Goal: Answer question/provide support

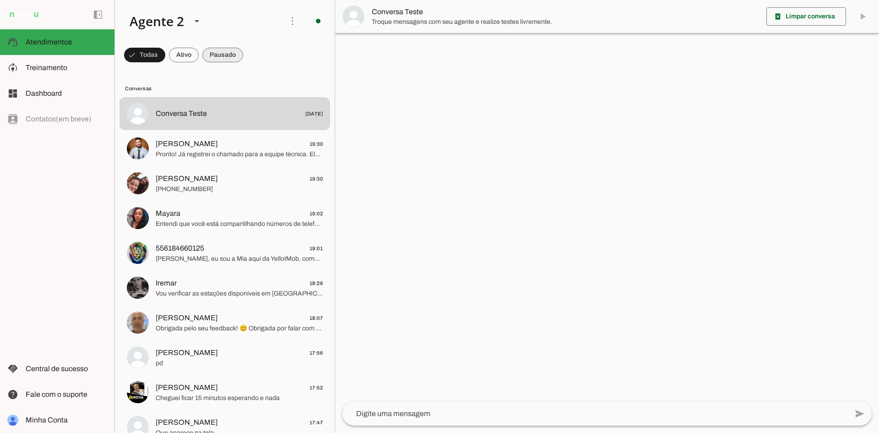
click at [217, 54] on span at bounding box center [222, 55] width 41 height 22
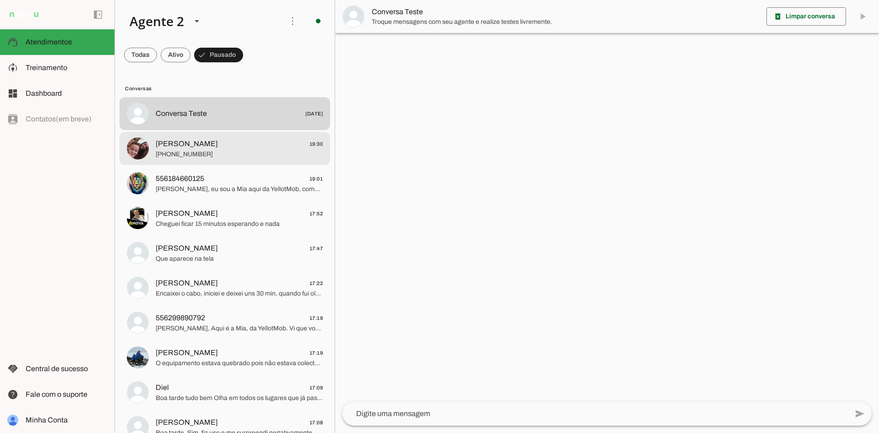
click at [232, 150] on span "[PHONE_NUMBER]" at bounding box center [239, 154] width 167 height 9
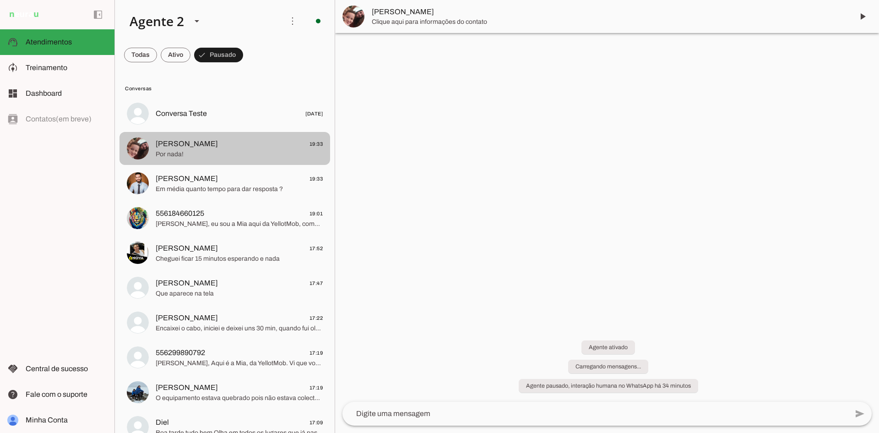
click at [253, 148] on span "[PERSON_NAME] 19:33" at bounding box center [239, 143] width 167 height 11
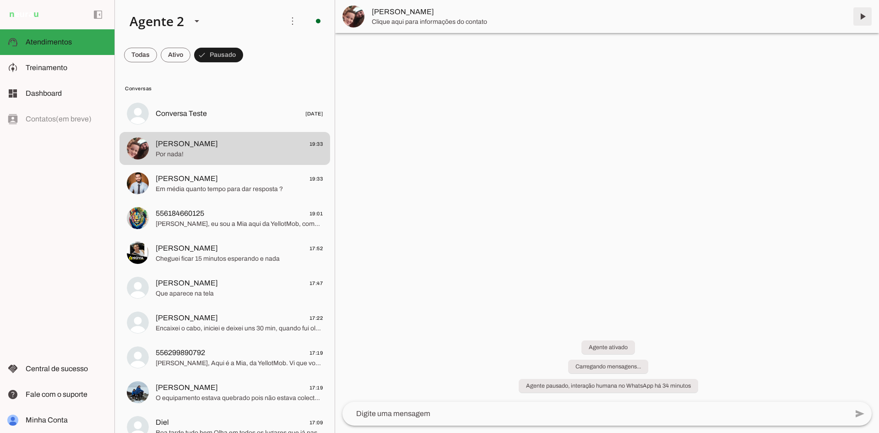
click at [864, 16] on span at bounding box center [863, 16] width 22 height 22
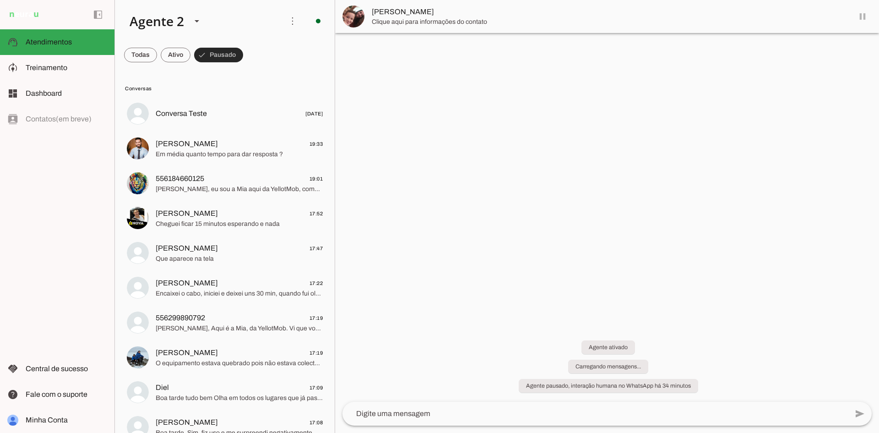
click at [205, 49] on span at bounding box center [218, 55] width 49 height 22
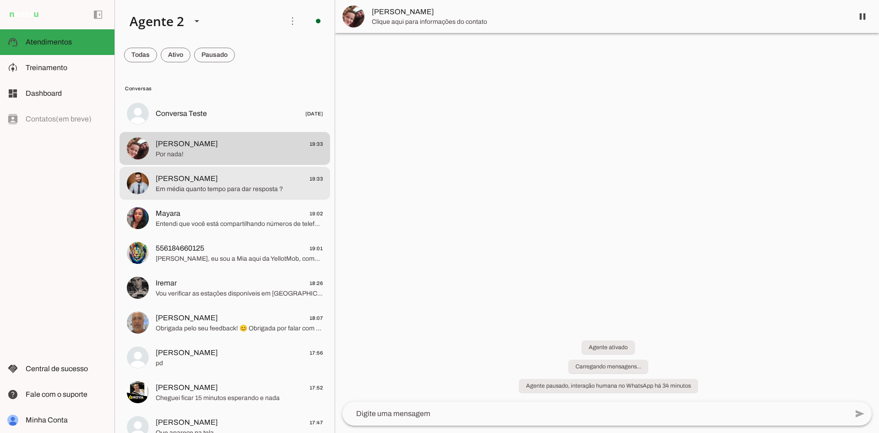
click at [242, 179] on span "[PERSON_NAME] 19:33" at bounding box center [239, 178] width 167 height 11
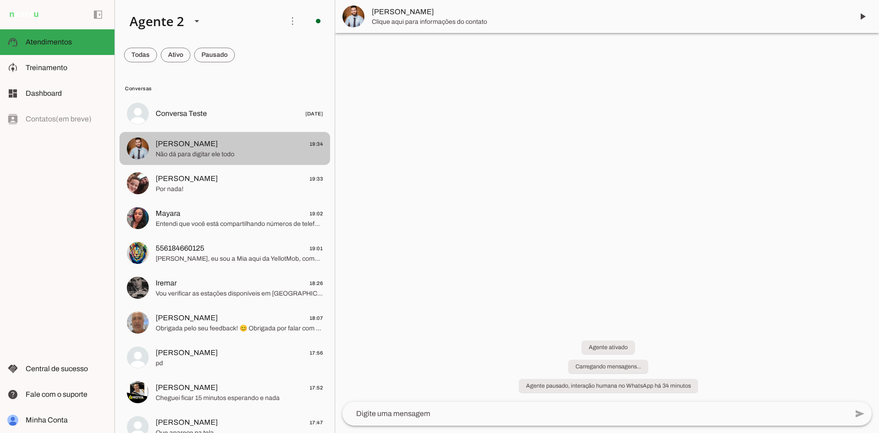
click at [187, 145] on span "[PERSON_NAME] 19:34" at bounding box center [239, 143] width 167 height 11
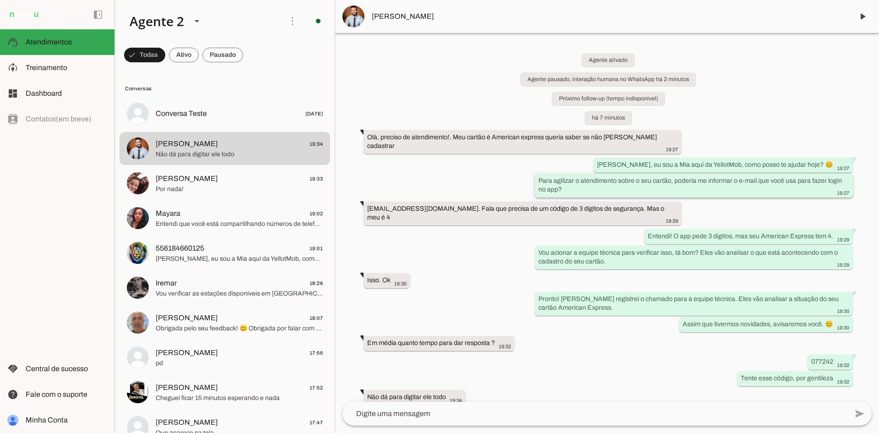
click at [0, 0] on slot "Para agilizar o atendimento sobre o seu cartão, poderia me informar o e-mail qu…" at bounding box center [0, 0] width 0 height 0
drag, startPoint x: 877, startPoint y: 75, endPoint x: 869, endPoint y: 95, distance: 22.2
click at [874, 103] on div "Agente ativado Agente pausado, interação humana no WhatsApp há 2 minutos Próxim…" at bounding box center [607, 217] width 544 height 369
click at [677, 402] on div at bounding box center [594, 414] width 505 height 24
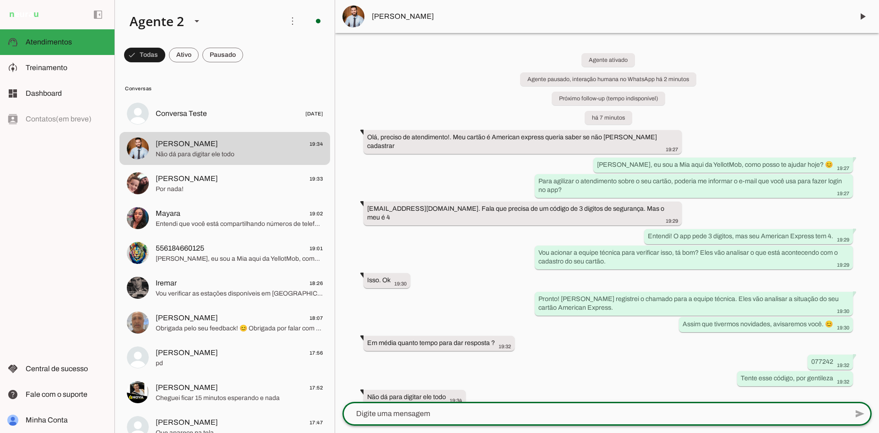
click at [650, 323] on div "Agente ativado Agente pausado, interação humana no WhatsApp há 2 minutos Próxim…" at bounding box center [607, 217] width 544 height 369
click at [587, 355] on div "Agente ativado Agente pausado, interação humana no WhatsApp há 2 minutos Próxim…" at bounding box center [607, 217] width 544 height 369
click at [421, 414] on textarea at bounding box center [594, 413] width 505 height 11
paste textarea "212360"
type textarea "212360"
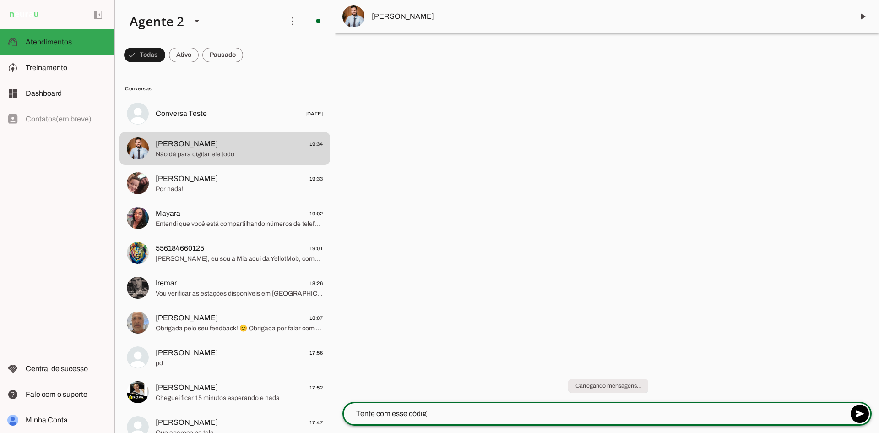
type textarea "Tente com esse código"
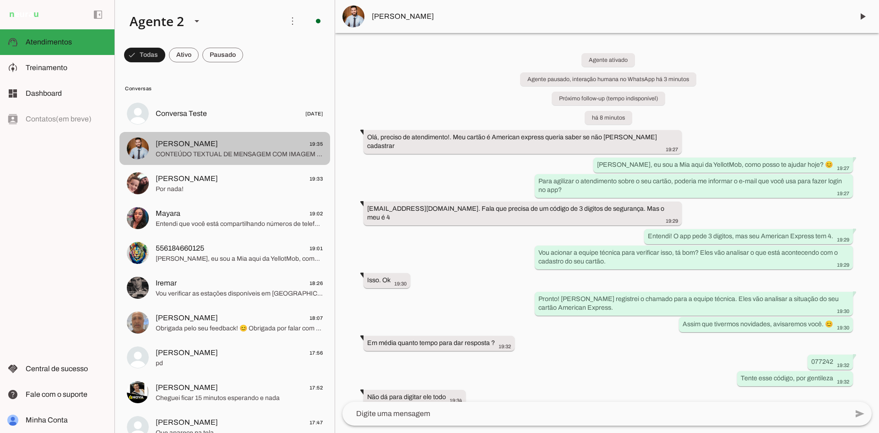
click at [272, 146] on span "Leonardo 19:35" at bounding box center [239, 143] width 167 height 11
